Goal: Ask a question

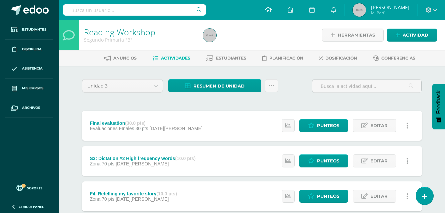
click at [271, 9] on icon at bounding box center [268, 10] width 7 height 6
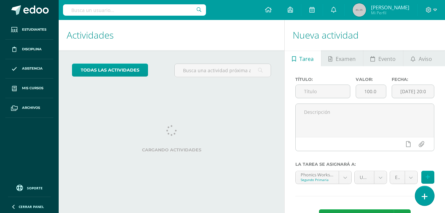
click at [424, 200] on icon at bounding box center [424, 197] width 6 height 8
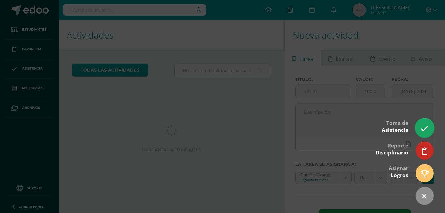
click at [419, 133] on link at bounding box center [424, 127] width 19 height 19
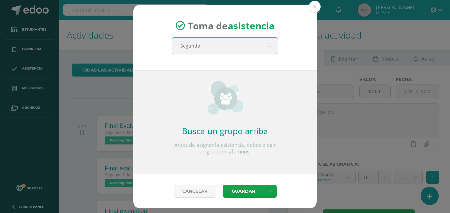
type input "Segundo B"
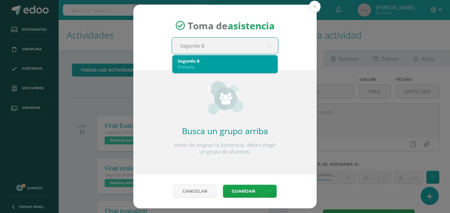
click at [201, 65] on div "Primaria" at bounding box center [224, 67] width 95 height 6
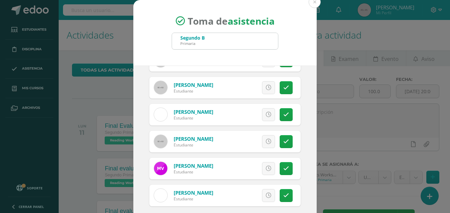
scroll to position [39, 0]
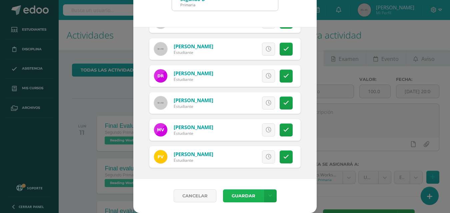
click at [234, 195] on button "Guardar" at bounding box center [243, 195] width 41 height 13
